Goal: Complete application form

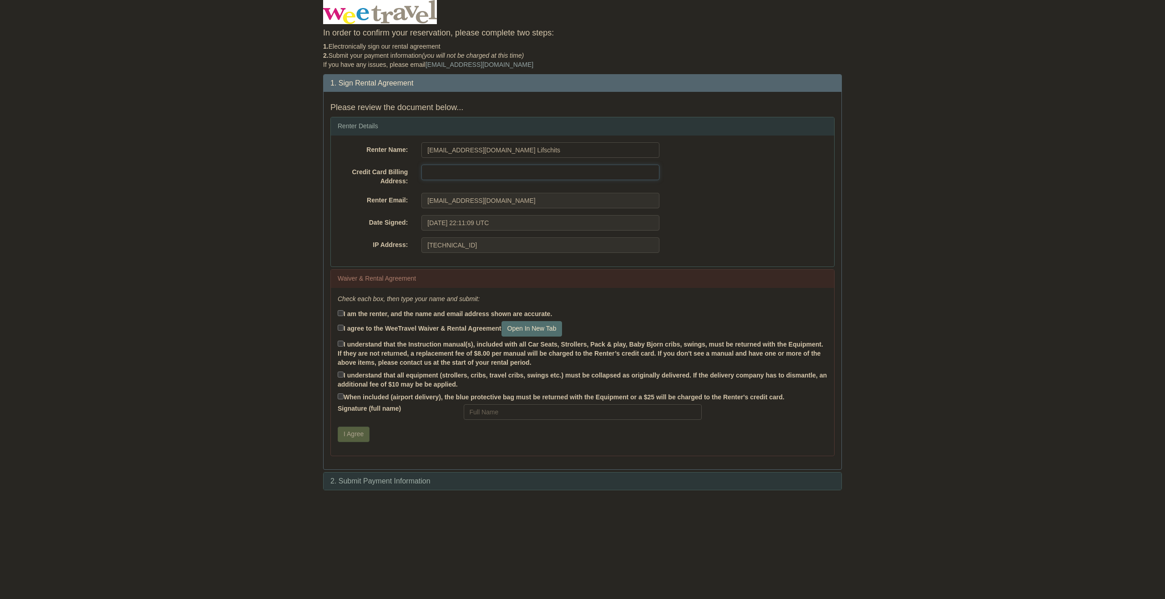
click at [486, 178] on input "text" at bounding box center [540, 172] width 238 height 15
type input "5883 Barker Avenue"
click at [373, 311] on label "I am the renter, and the name and email address shown are accurate." at bounding box center [445, 314] width 214 height 10
click at [344, 311] on input "I am the renter, and the name and email address shown are accurate." at bounding box center [341, 313] width 6 height 6
checkbox input "true"
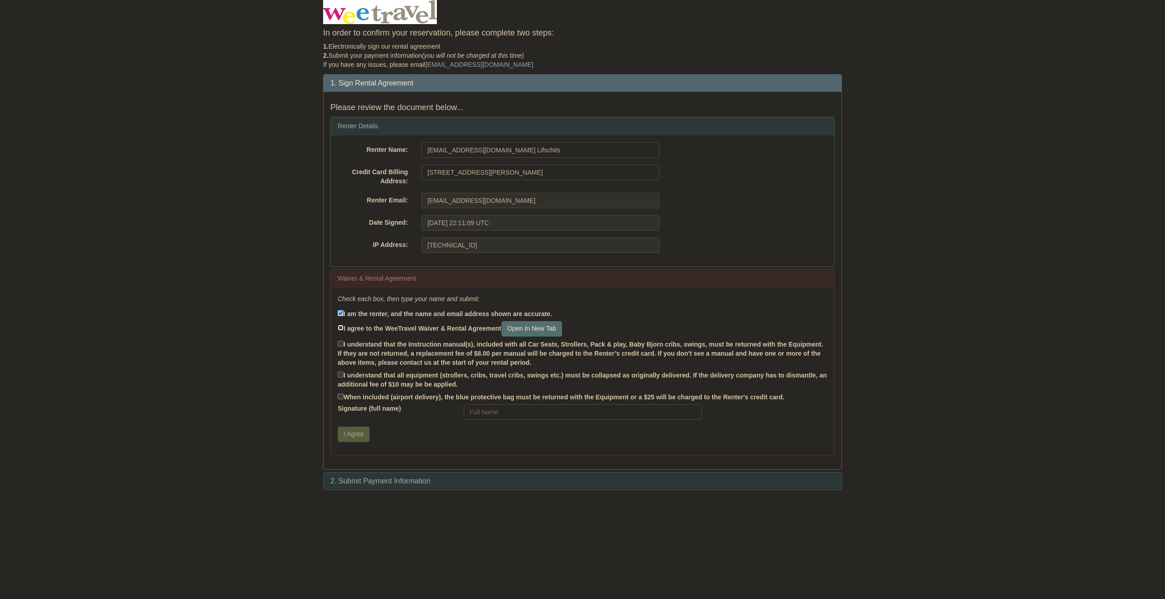
click at [343, 327] on input "I agree to the WeeTravel Waiver & Rental Agreement Open In New Tab" at bounding box center [341, 328] width 6 height 6
checkbox input "true"
click at [546, 324] on link "Open In New Tab" at bounding box center [532, 328] width 61 height 15
click at [387, 343] on label "I understand that the Instruction manual(s), included with all Car Seats, Strol…" at bounding box center [583, 353] width 490 height 29
click at [376, 345] on label "I understand that the Instruction manual(s), included with all Car Seats, Strol…" at bounding box center [583, 353] width 490 height 29
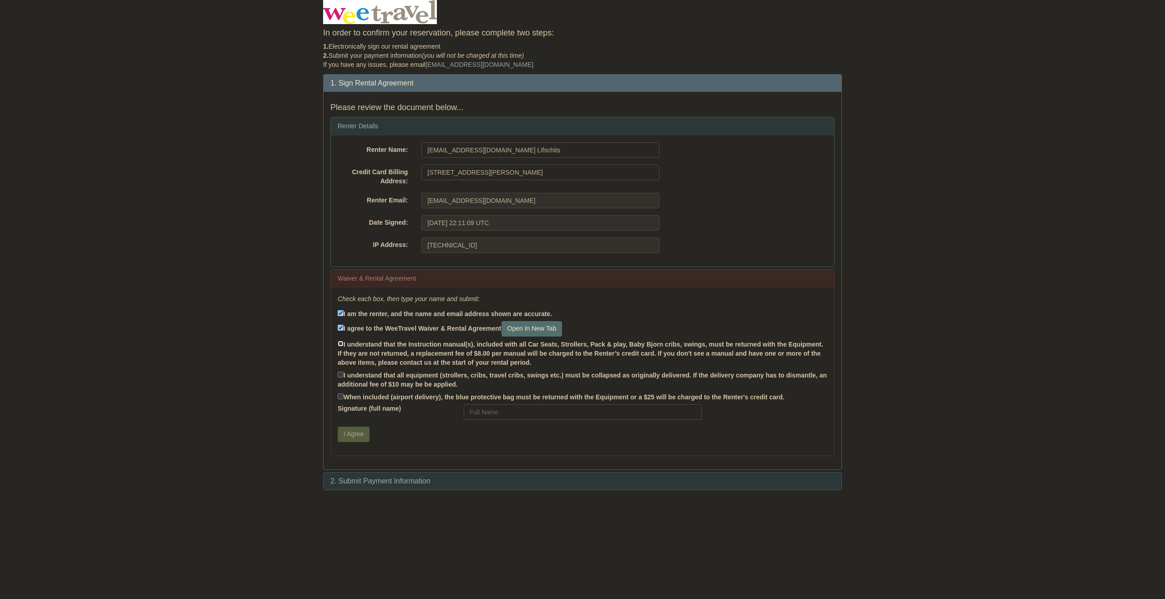
click at [344, 345] on input "I understand that the Instruction manual(s), included with all Car Seats, Strol…" at bounding box center [341, 344] width 6 height 6
checkbox input "true"
click at [340, 378] on label "I understand that all equipment (strollers, cribs, travel cribs, swings etc.) m…" at bounding box center [583, 380] width 490 height 20
click at [340, 378] on input "I understand that all equipment (strollers, cribs, travel cribs, swings etc.) m…" at bounding box center [341, 375] width 6 height 6
checkbox input "true"
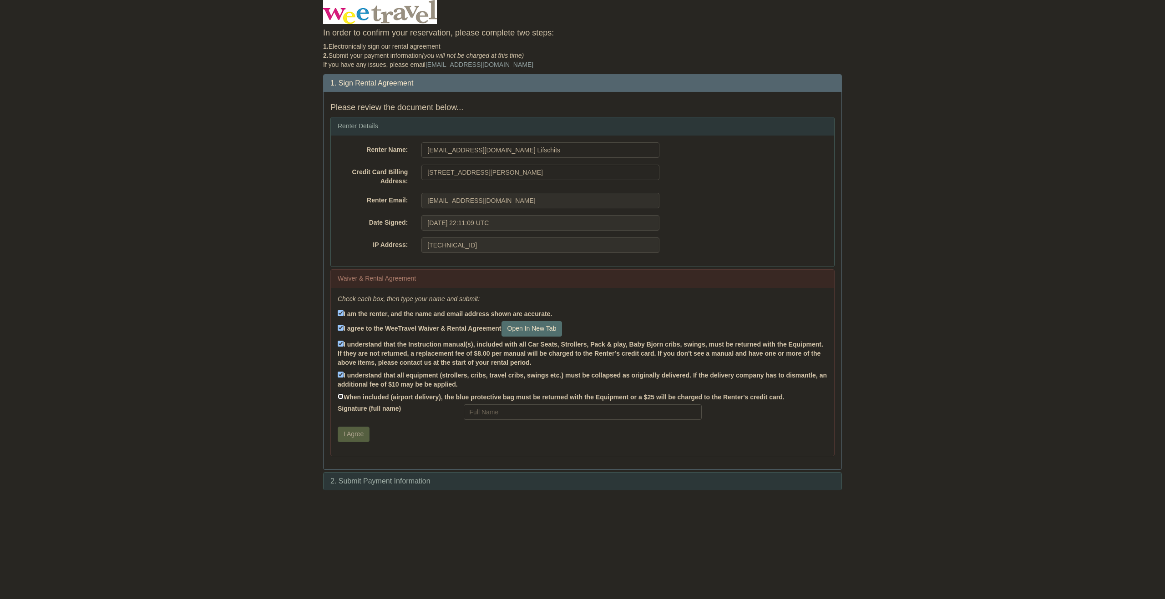
click at [340, 396] on input "When included (airport delivery), the blue protective bag must be returned with…" at bounding box center [341, 397] width 6 height 6
checkbox input "true"
click at [498, 412] on input "Signature (full name)" at bounding box center [583, 412] width 238 height 15
type input "Neave Lifschits"
click at [363, 434] on button "I Agree" at bounding box center [354, 434] width 32 height 15
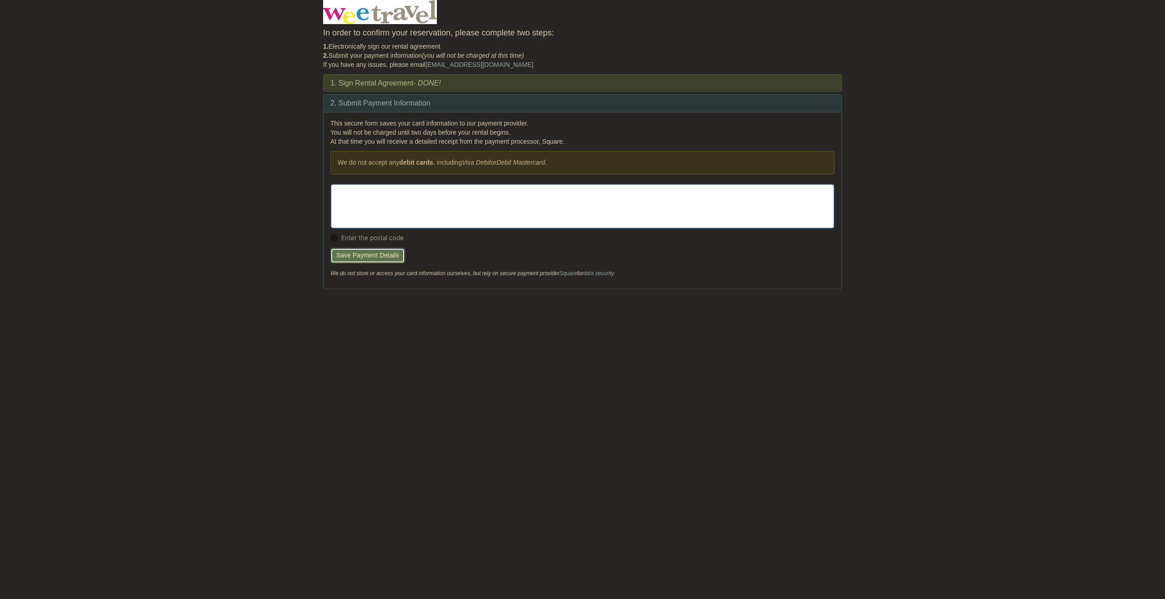
click at [398, 253] on button "Save Payment Details" at bounding box center [367, 255] width 75 height 15
